Goal: Complete application form

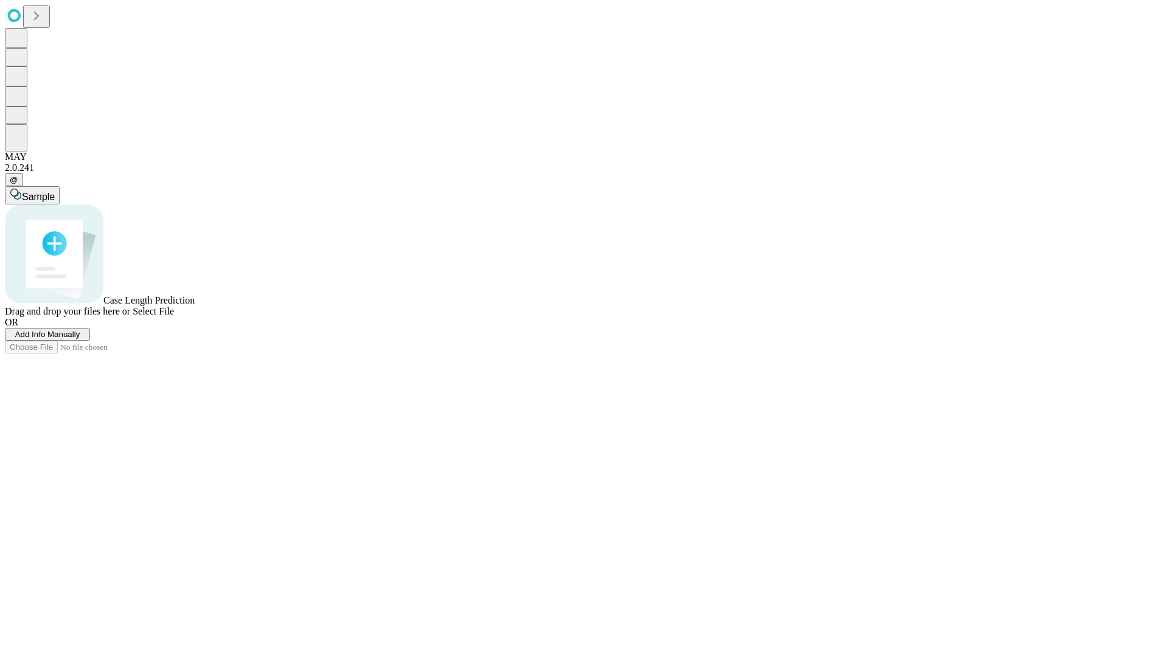
click at [80, 339] on span "Add Info Manually" at bounding box center [47, 334] width 65 height 9
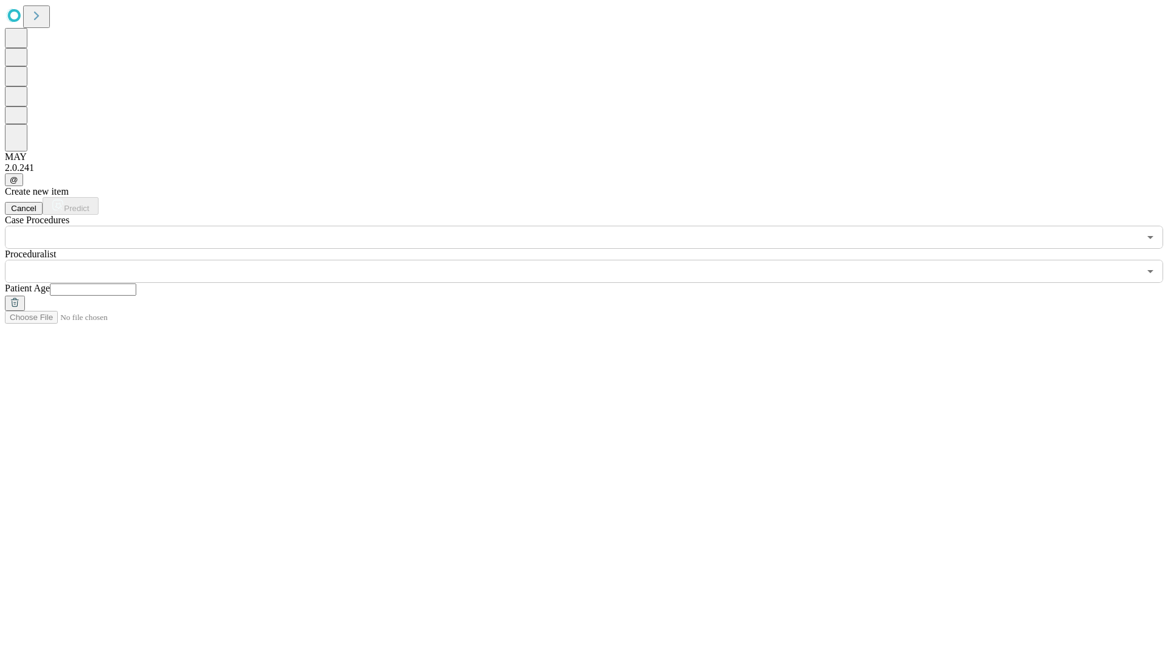
click at [136, 283] on input "text" at bounding box center [93, 289] width 86 height 12
type input "*"
click at [592, 260] on input "text" at bounding box center [572, 271] width 1134 height 23
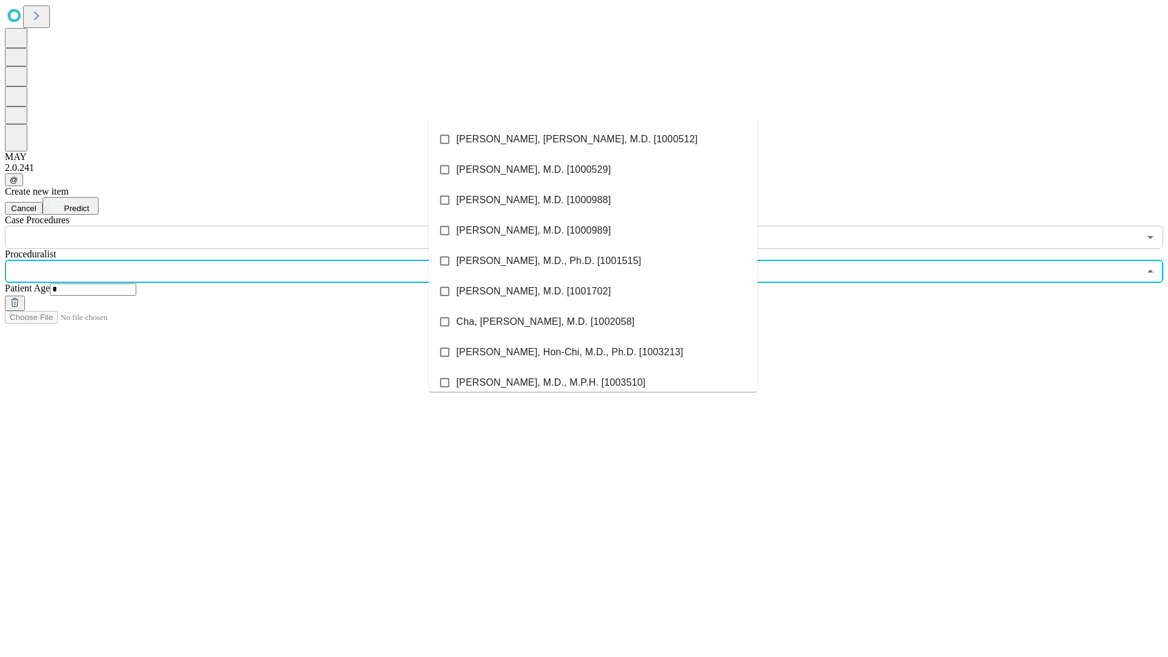
click at [593, 139] on li "[PERSON_NAME], [PERSON_NAME], M.D. [1000512]" at bounding box center [593, 139] width 328 height 30
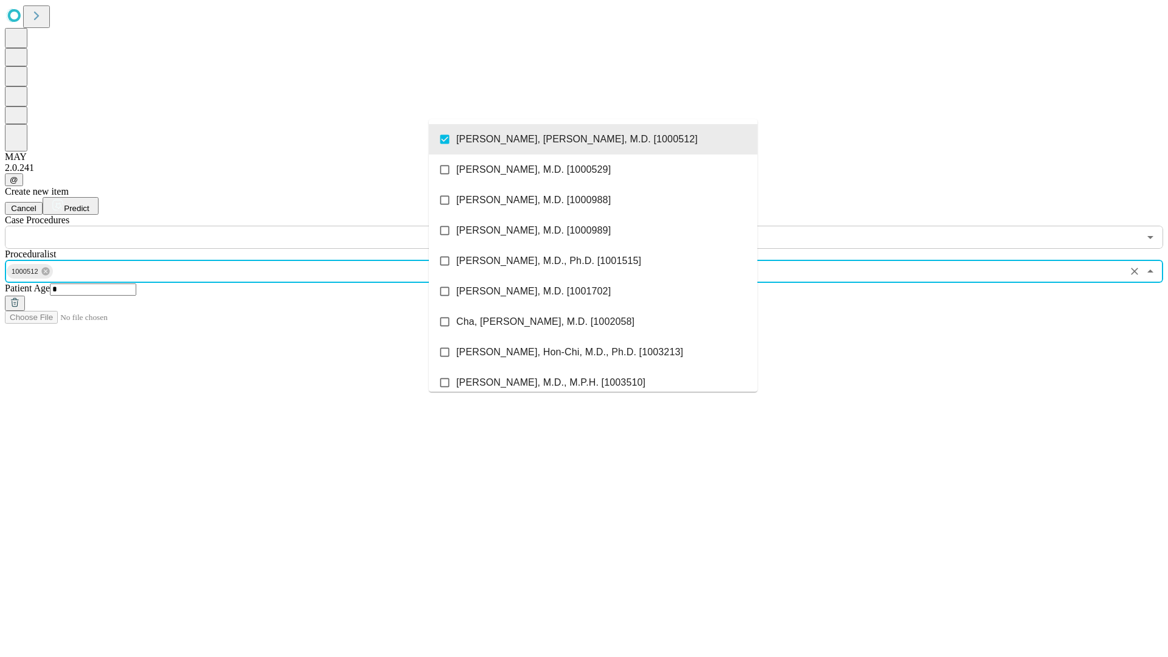
click at [255, 226] on input "text" at bounding box center [572, 237] width 1134 height 23
